Goal: Task Accomplishment & Management: Complete application form

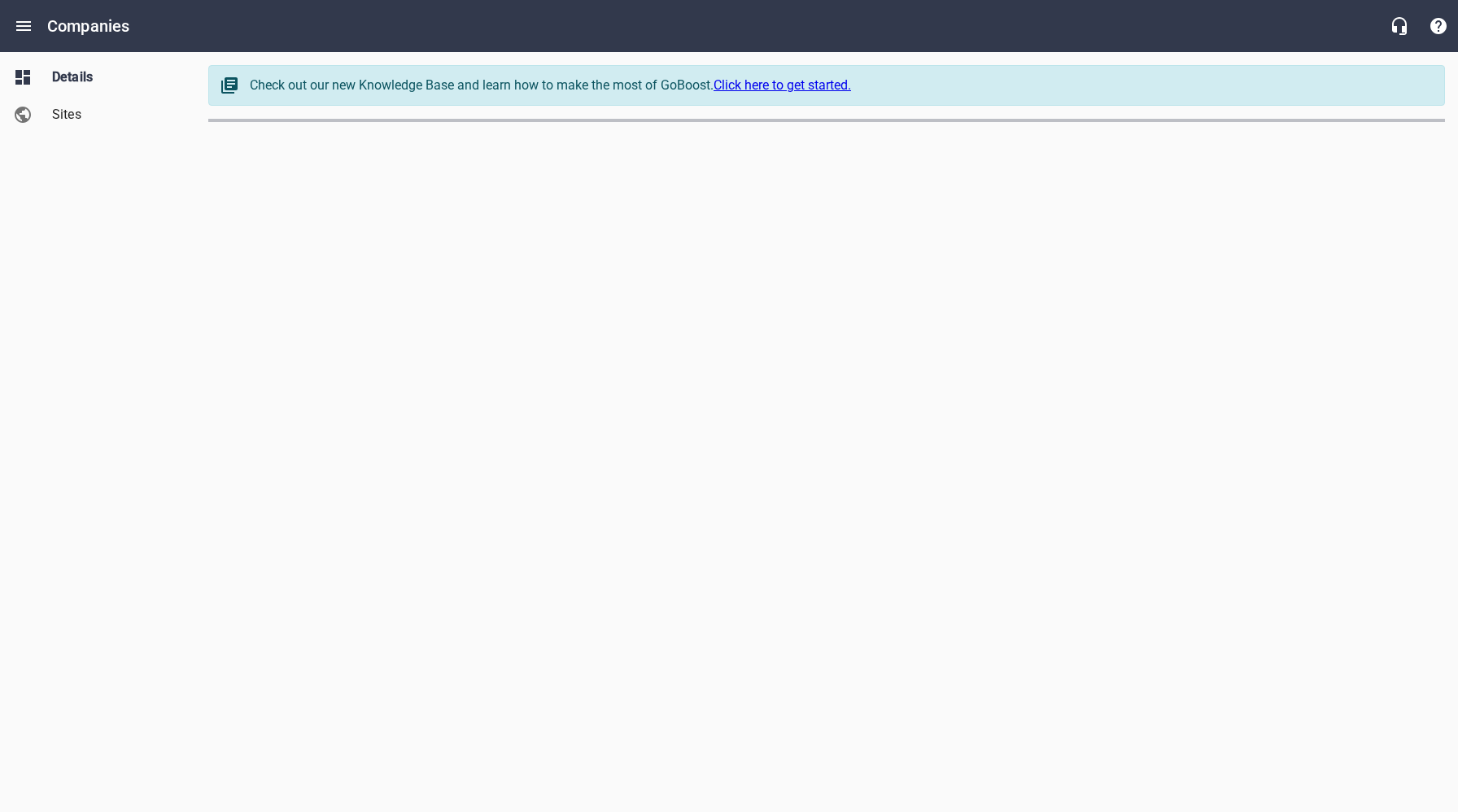
select select "[US_STATE]"
select select "48"
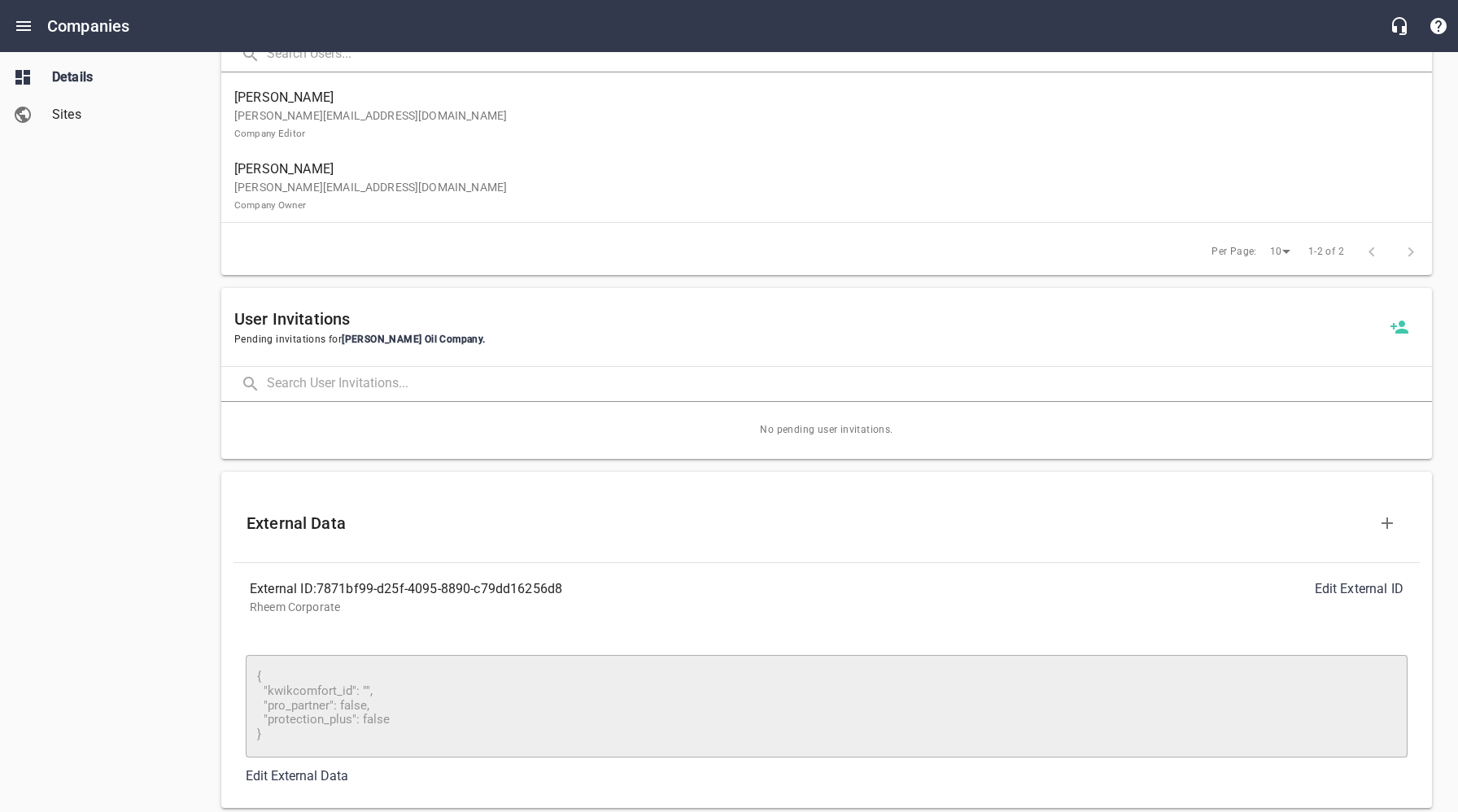
scroll to position [1058, 0]
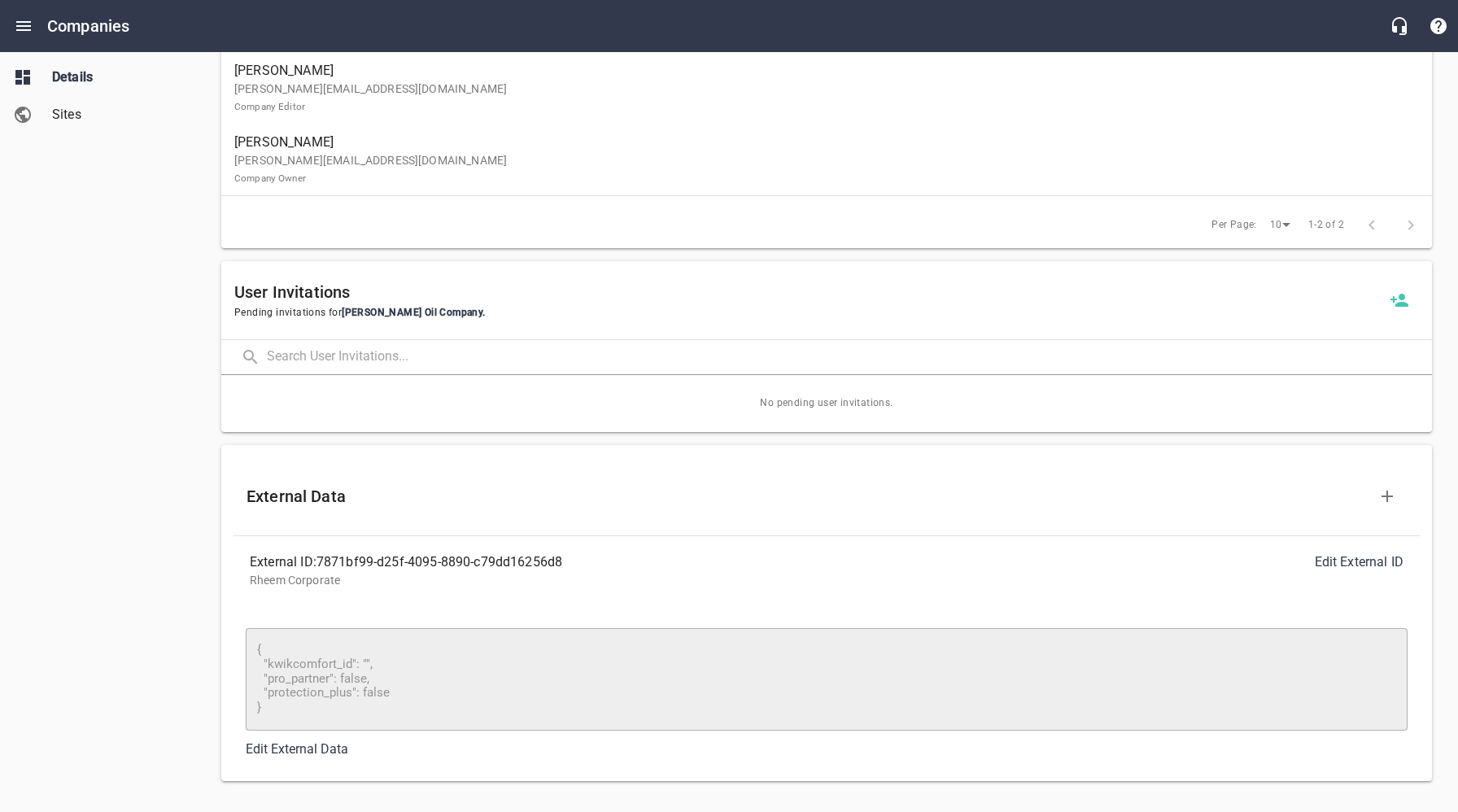
click at [185, 557] on div "Details Sites" at bounding box center [98, 406] width 196 height 812
drag, startPoint x: 572, startPoint y: 562, endPoint x: 438, endPoint y: 574, distance: 134.8
click at [322, 561] on div "External ID: 7871bf99-d25f-4095-8890-c79dd16256d8" at bounding box center [538, 563] width 577 height 20
copy div "7871bf99-d25f-4095-8890-c79dd16256d8"
click at [105, 439] on div "Details Sites" at bounding box center [98, 406] width 196 height 812
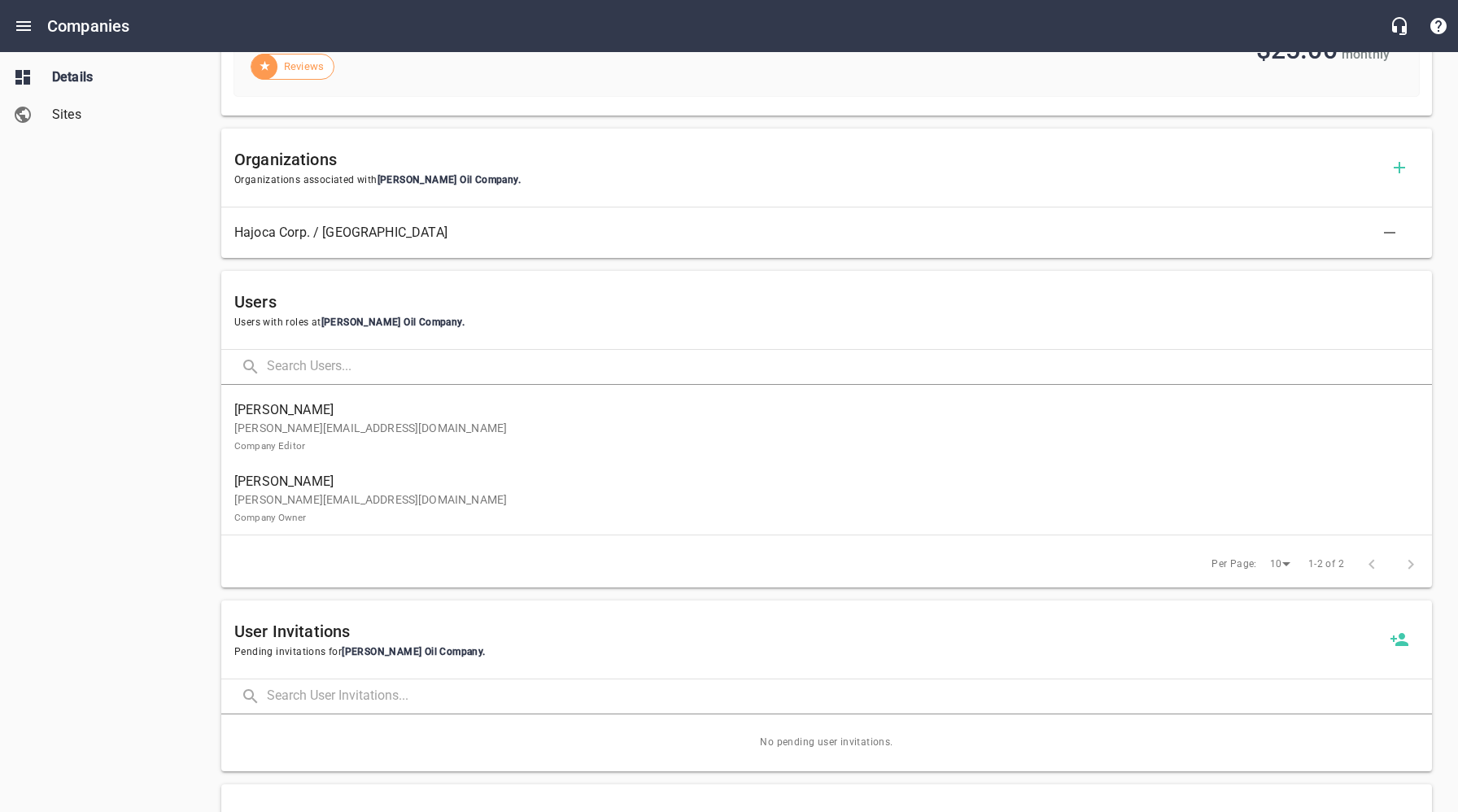
scroll to position [819, 0]
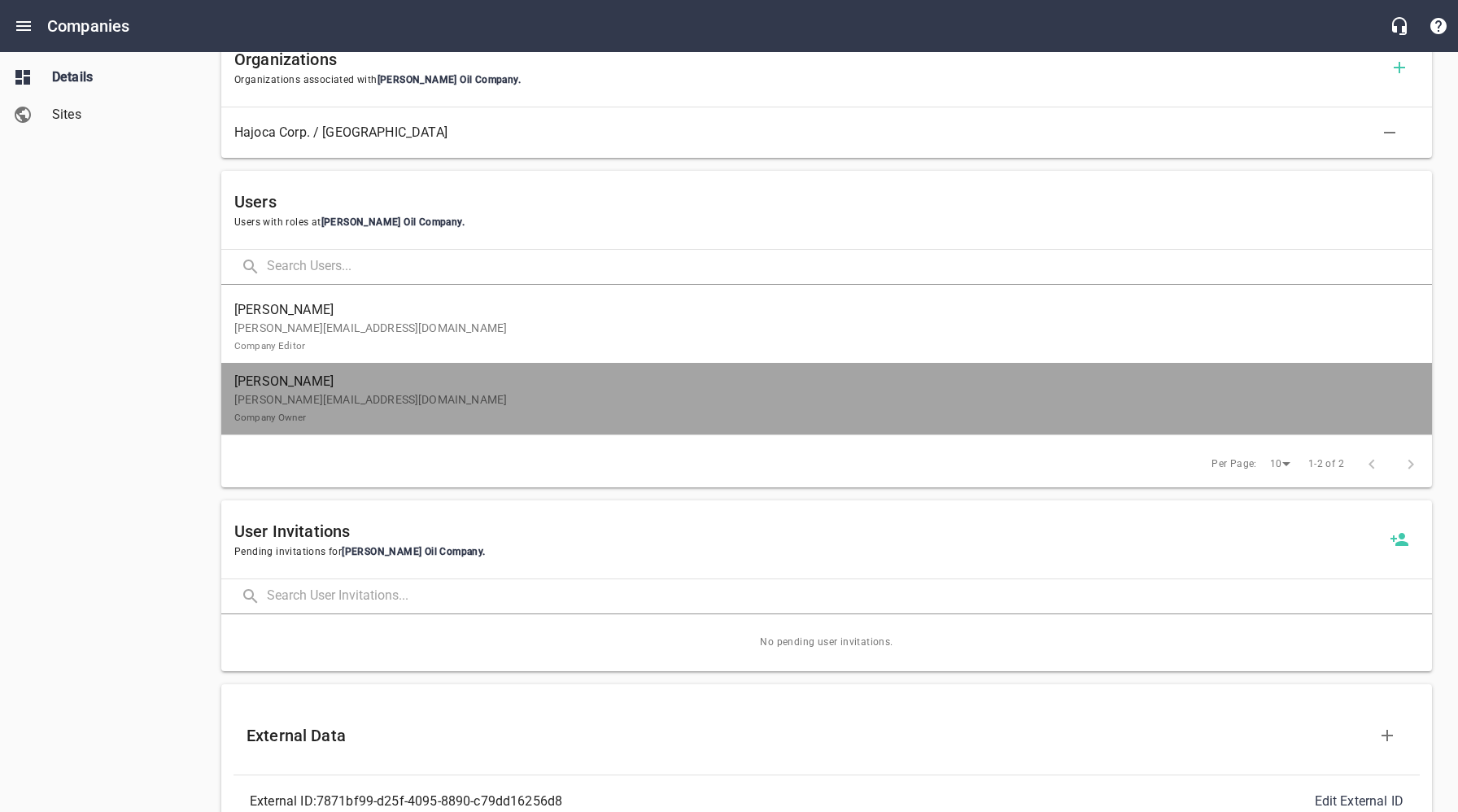
click at [299, 413] on small "Company Owner" at bounding box center [270, 417] width 72 height 11
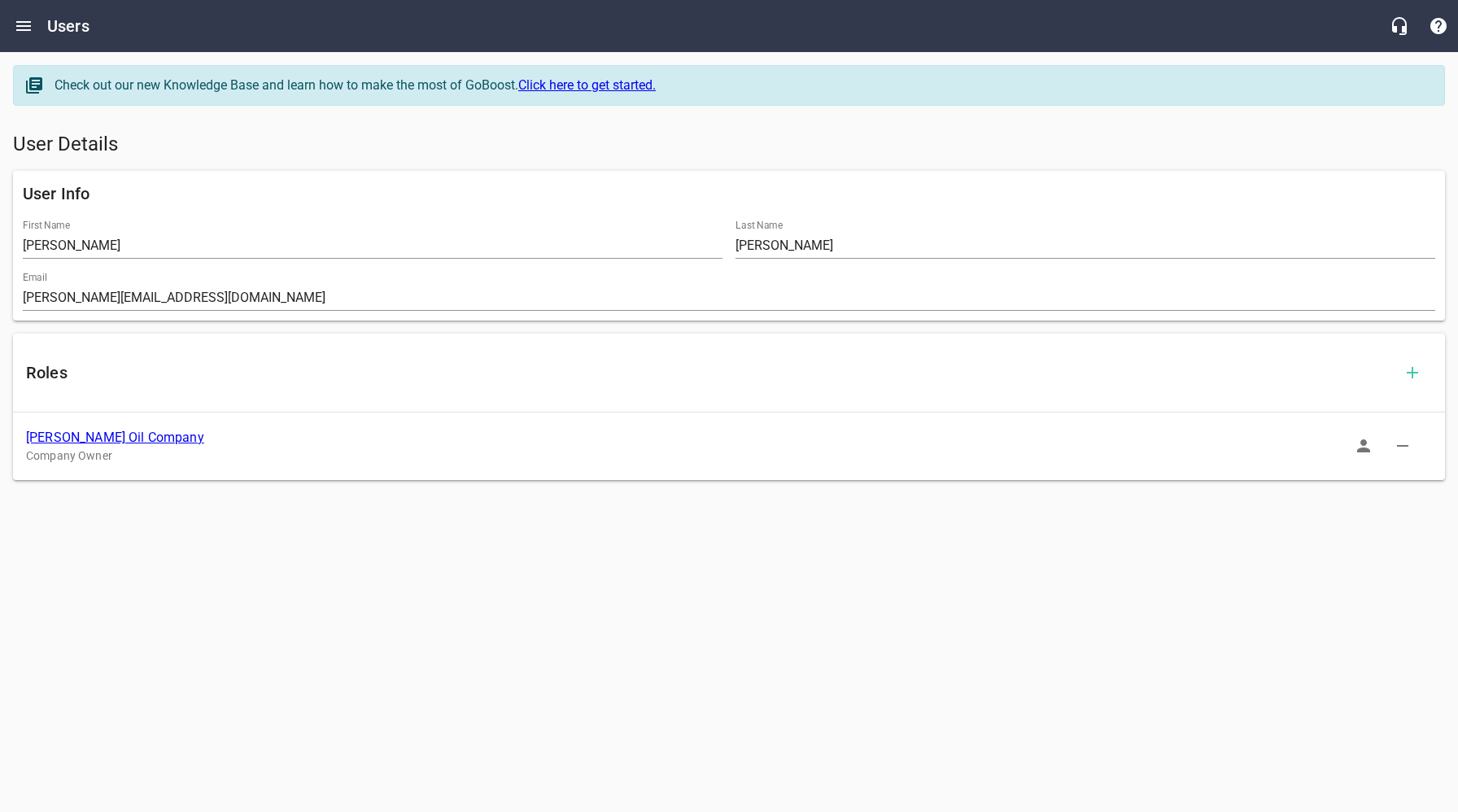
click at [1366, 446] on icon "button" at bounding box center [1364, 446] width 20 height 20
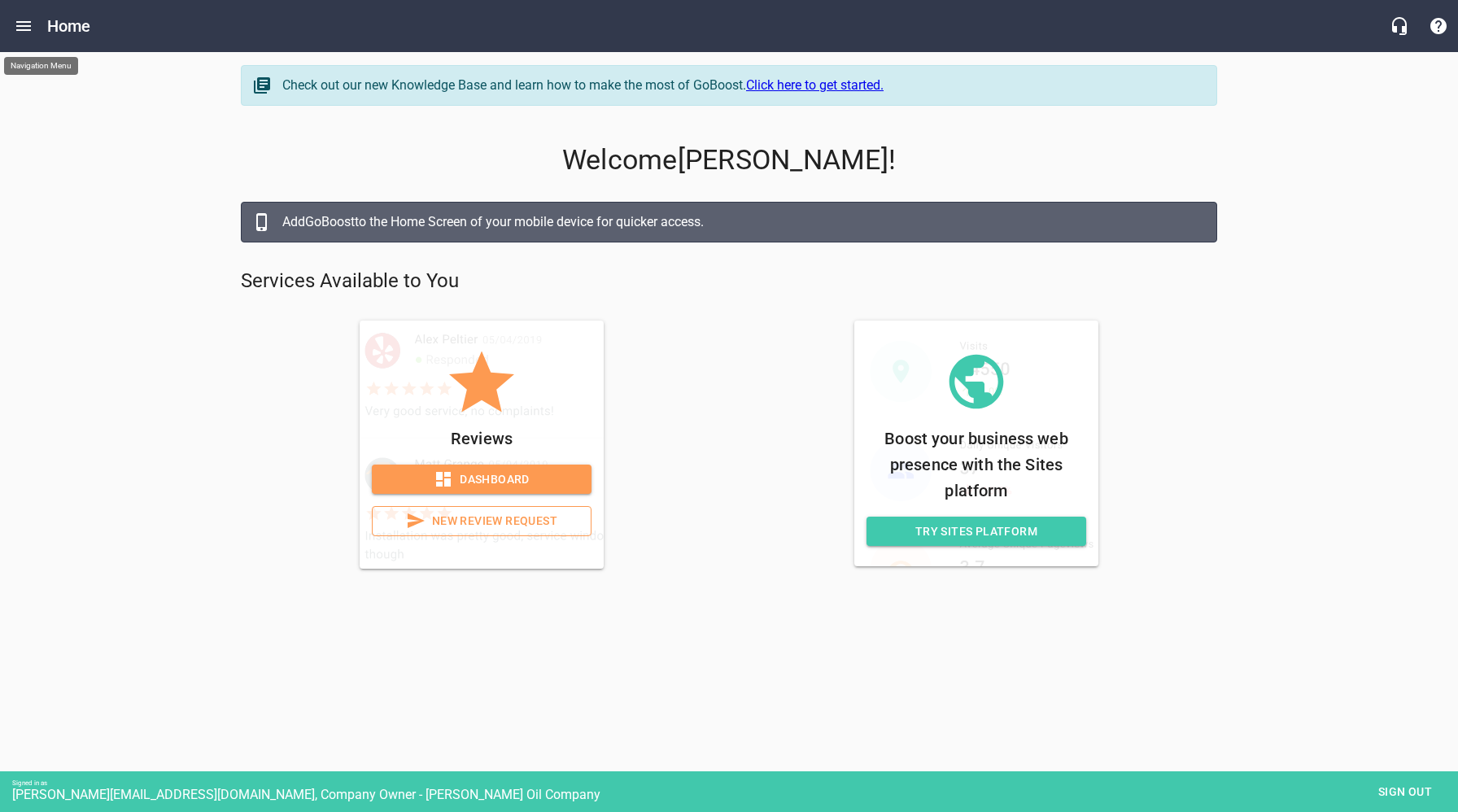
click at [23, 30] on icon "Open drawer" at bounding box center [23, 26] width 15 height 10
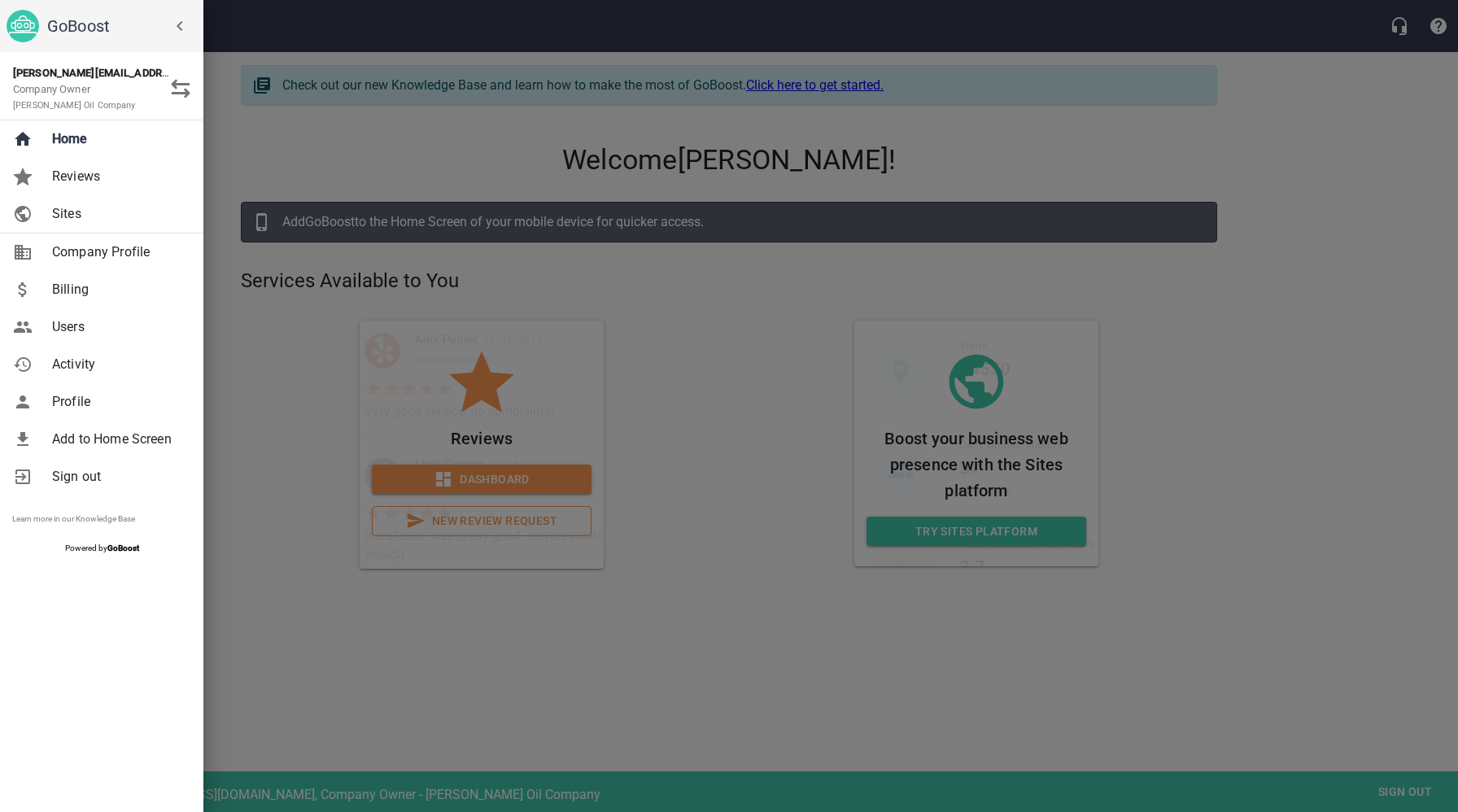
click at [95, 251] on span "Company Profile" at bounding box center [118, 252] width 132 height 20
select select "[US_STATE]"
